Goal: Go to known website: Access a specific website the user already knows

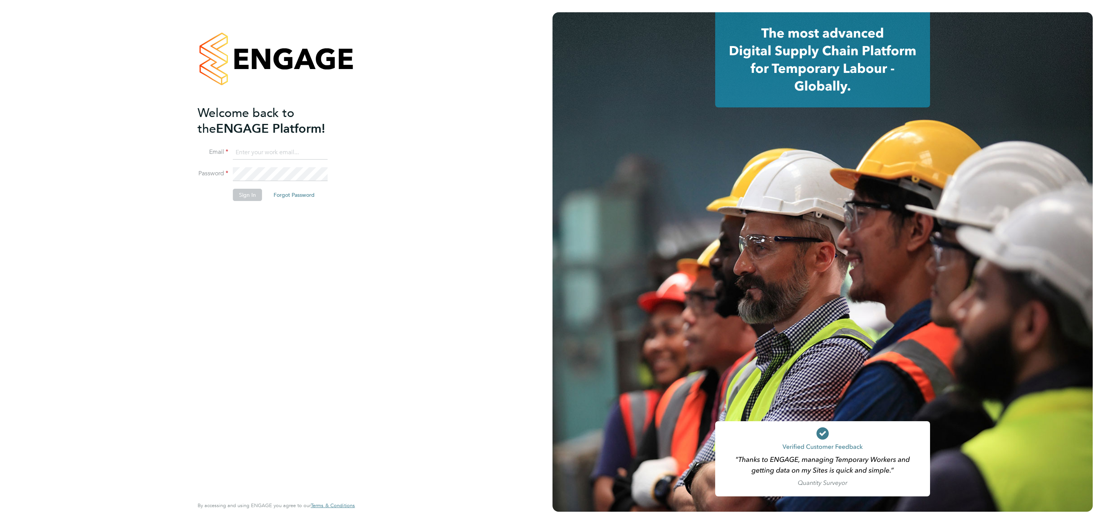
type input "[EMAIL_ADDRESS][DOMAIN_NAME]"
click at [244, 193] on button "Sign In" at bounding box center [247, 195] width 29 height 12
